Goal: Information Seeking & Learning: Learn about a topic

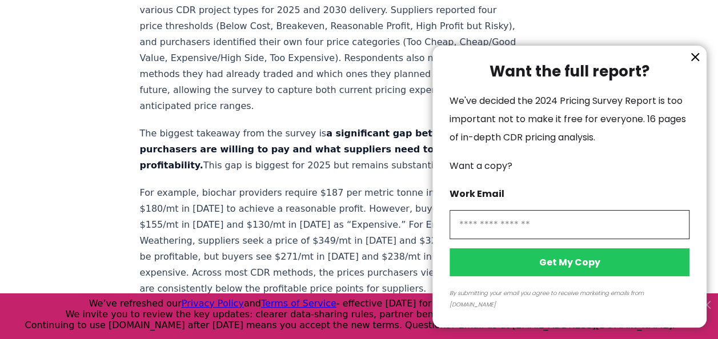
scroll to position [686, 0]
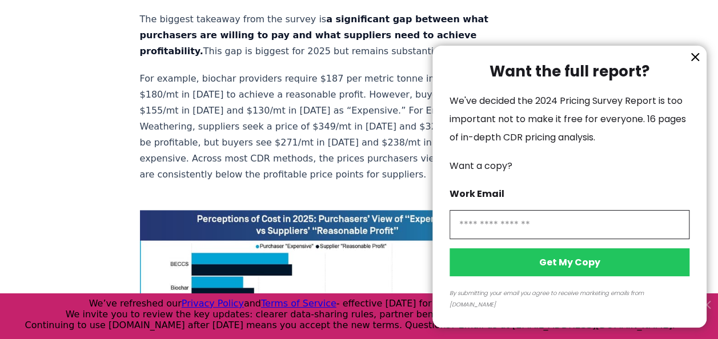
click at [354, 64] on icon "information" at bounding box center [696, 57] width 14 height 14
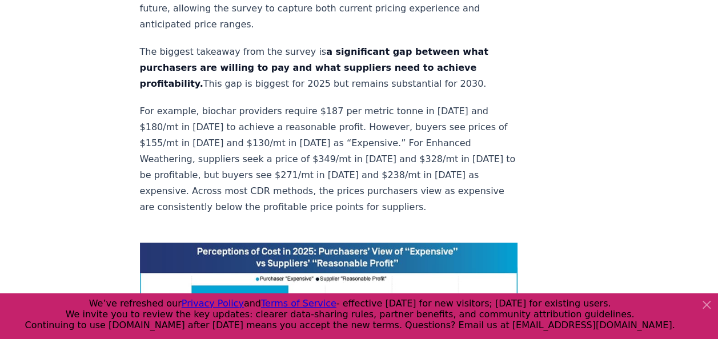
scroll to position [629, 0]
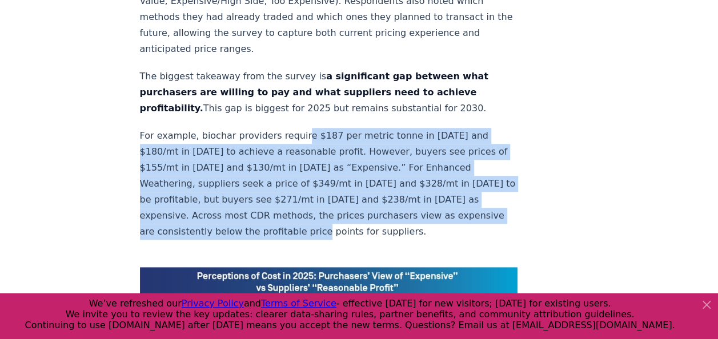
drag, startPoint x: 295, startPoint y: 102, endPoint x: 377, endPoint y: 197, distance: 125.6
click at [354, 150] on p "For example, biochar providers require $187 per metric tonne in [DATE] and $180…" at bounding box center [329, 184] width 378 height 112
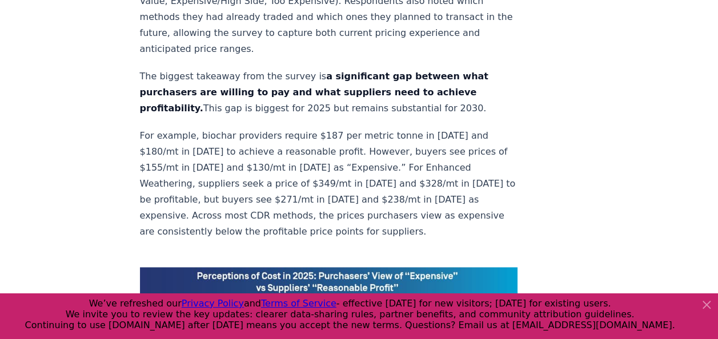
drag, startPoint x: 377, startPoint y: 197, endPoint x: 418, endPoint y: 200, distance: 41.3
click at [354, 150] on p "For example, biochar providers require $187 per metric tonne in [DATE] and $180…" at bounding box center [329, 184] width 378 height 112
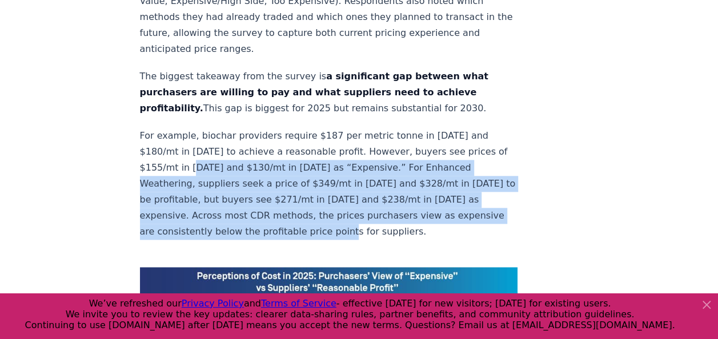
drag, startPoint x: 417, startPoint y: 198, endPoint x: 213, endPoint y: 126, distance: 216.9
click at [213, 128] on p "For example, biochar providers require $187 per metric tonne in [DATE] and $180…" at bounding box center [329, 184] width 378 height 112
drag, startPoint x: 213, startPoint y: 126, endPoint x: 250, endPoint y: 147, distance: 43.2
click at [250, 147] on p "For example, biochar providers require $187 per metric tonne in [DATE] and $180…" at bounding box center [329, 184] width 378 height 112
click at [253, 149] on p "For example, biochar providers require $187 per metric tonne in [DATE] and $180…" at bounding box center [329, 184] width 378 height 112
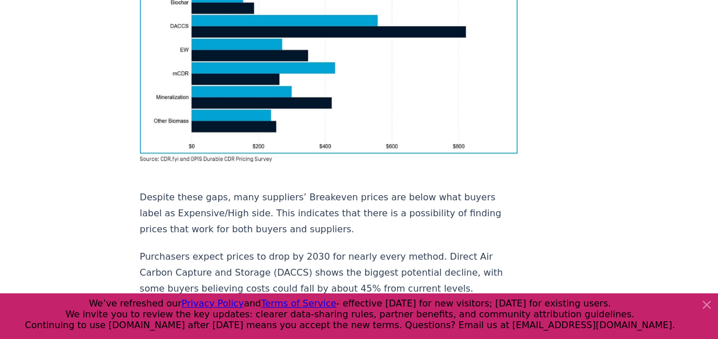
scroll to position [1029, 0]
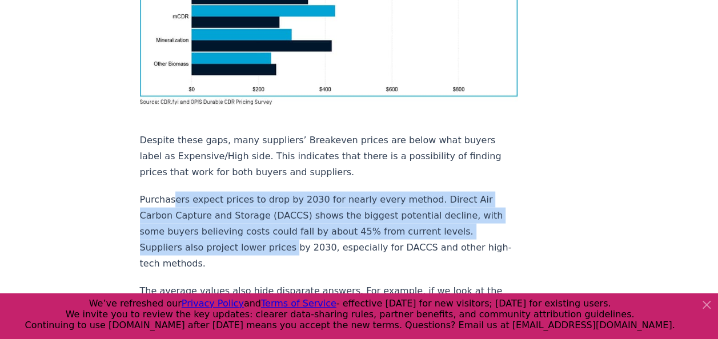
drag, startPoint x: 171, startPoint y: 131, endPoint x: 285, endPoint y: 188, distance: 127.0
click at [285, 150] on p "Purchasers expect prices to drop by 2030 for nearly every method. Direct Air Ca…" at bounding box center [329, 231] width 378 height 80
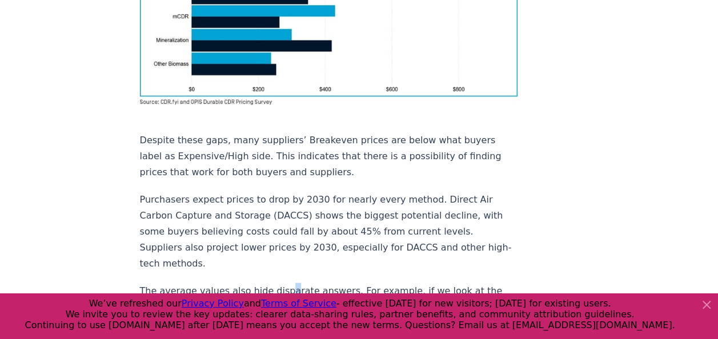
drag, startPoint x: 285, startPoint y: 188, endPoint x: 281, endPoint y: 217, distance: 28.9
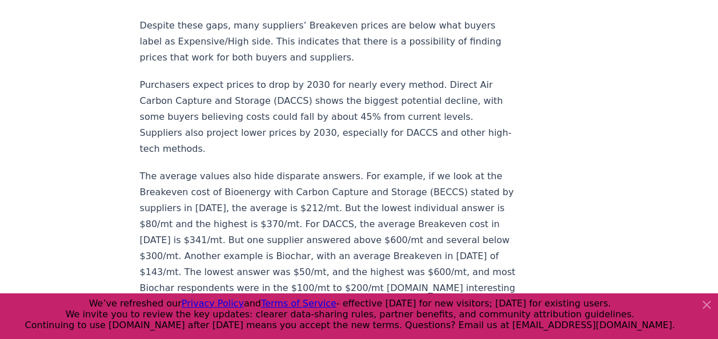
click at [330, 150] on p "The average values also hide disparate answers. For example, if we look at the …" at bounding box center [329, 297] width 378 height 256
